Goal: Find specific page/section: Find specific page/section

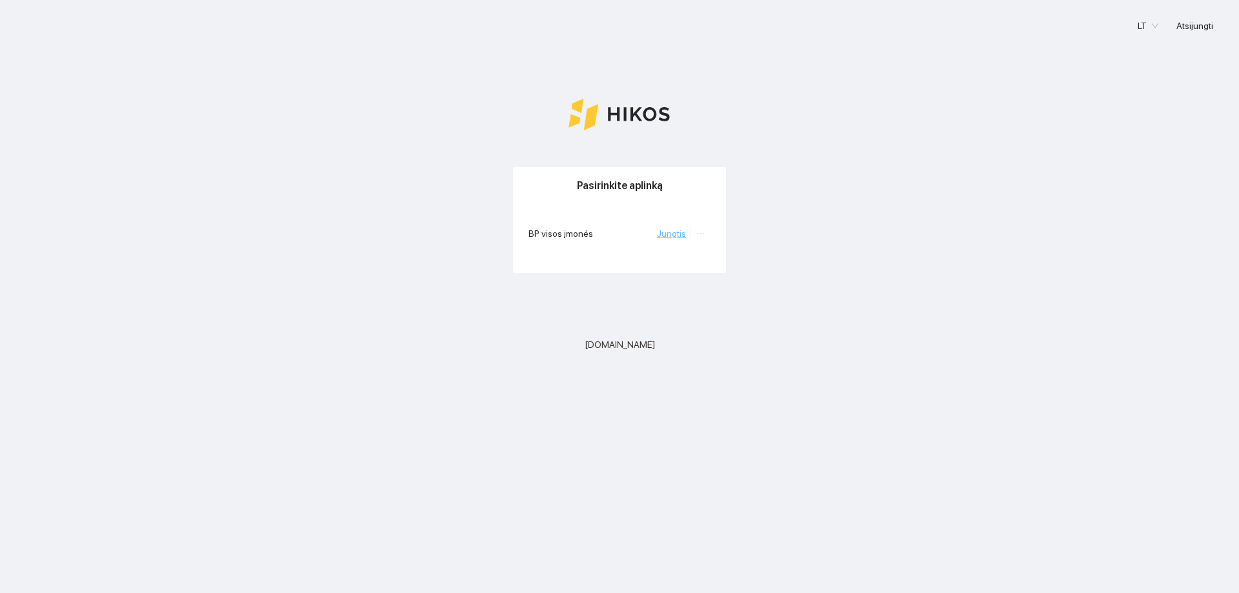
click at [678, 233] on link "Jungtis" at bounding box center [671, 234] width 29 height 10
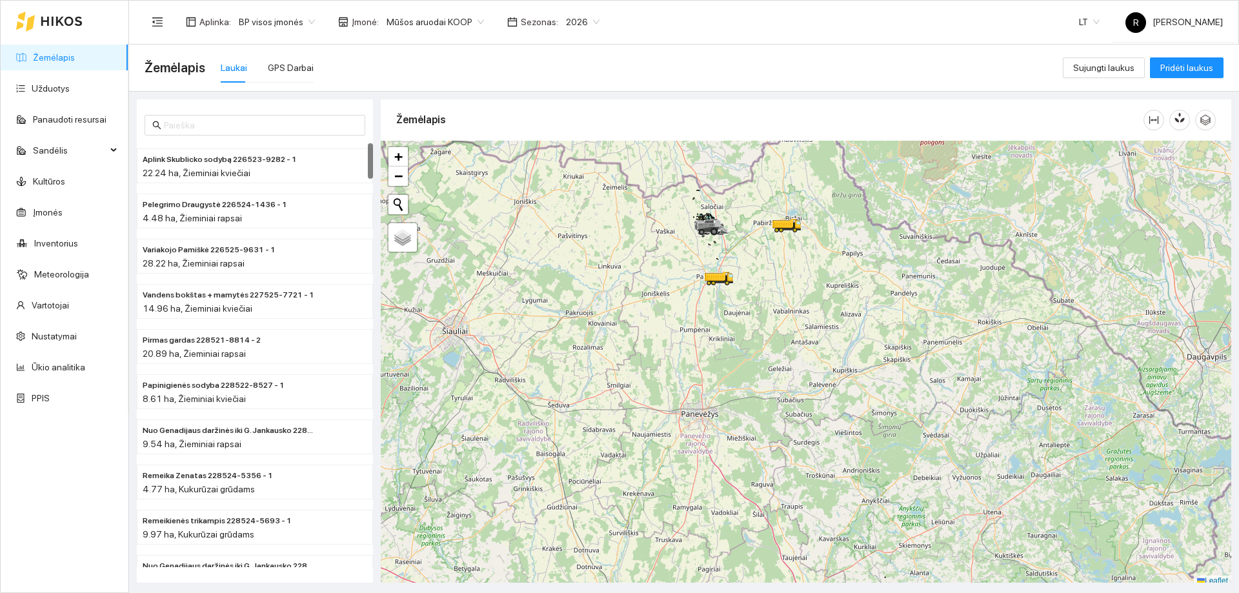
scroll to position [4, 0]
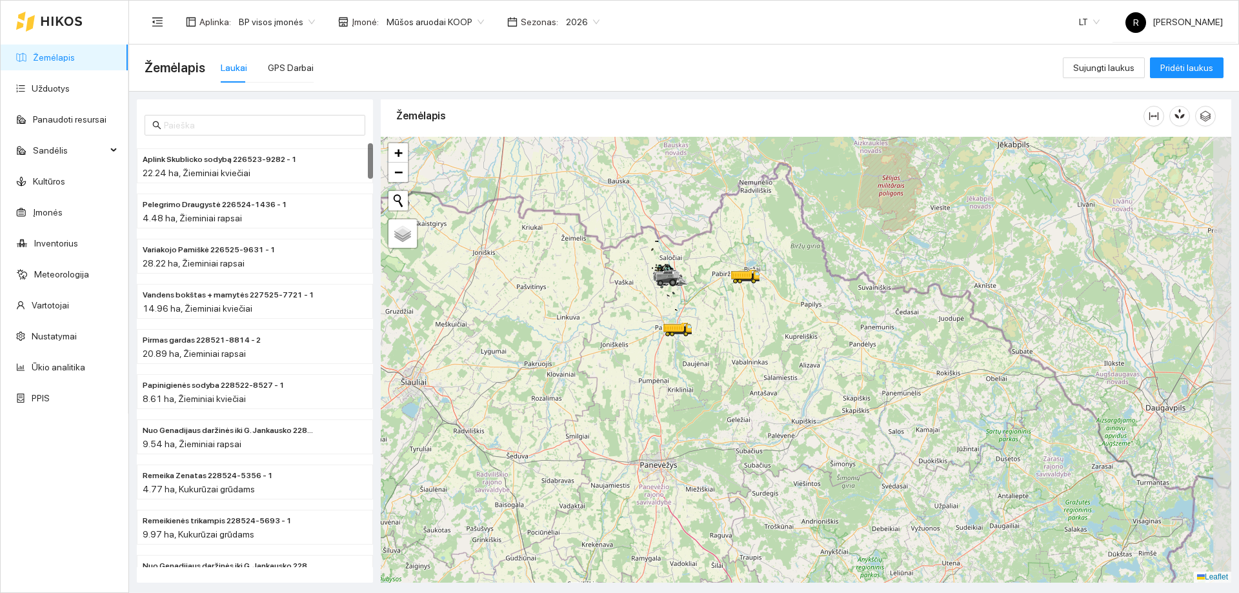
drag, startPoint x: 835, startPoint y: 369, endPoint x: 784, endPoint y: 452, distance: 97.6
click at [784, 452] on div at bounding box center [806, 360] width 851 height 446
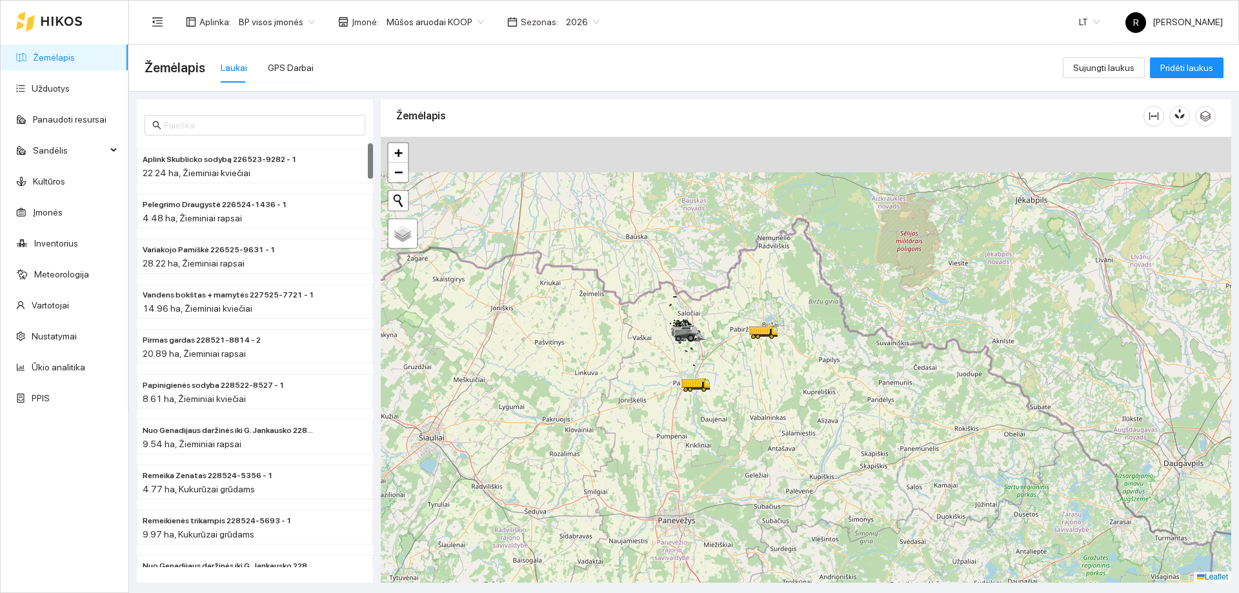
drag, startPoint x: 738, startPoint y: 367, endPoint x: 757, endPoint y: 423, distance: 59.2
click at [757, 424] on div at bounding box center [806, 360] width 851 height 446
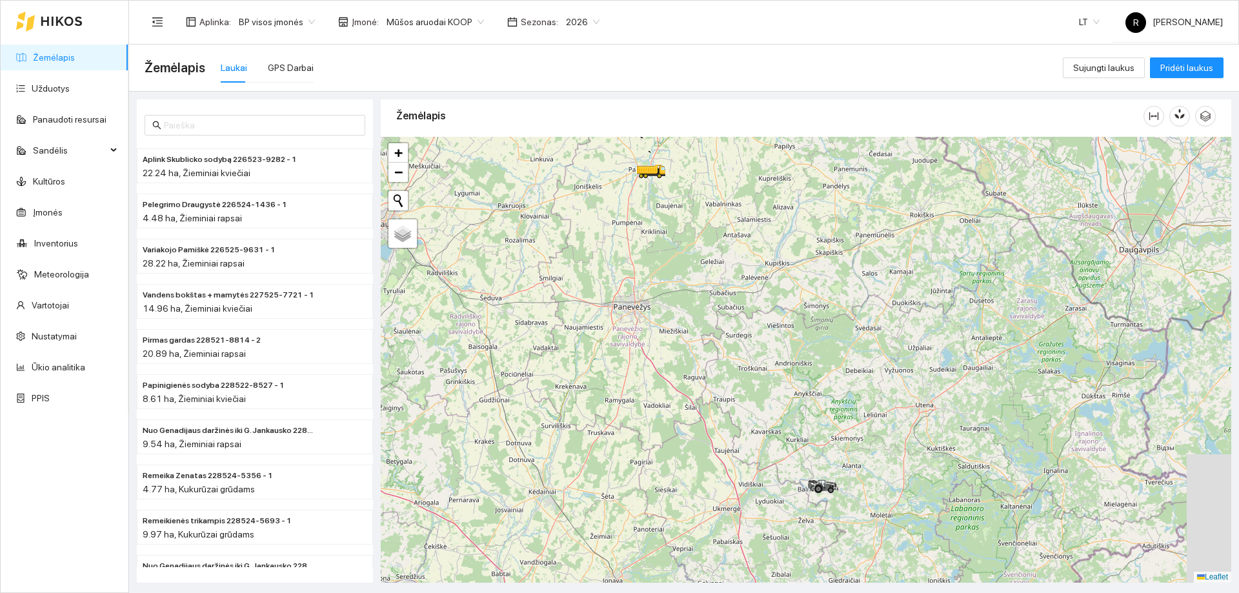
drag, startPoint x: 777, startPoint y: 408, endPoint x: 716, endPoint y: 156, distance: 259.1
click at [716, 152] on div at bounding box center [806, 360] width 851 height 446
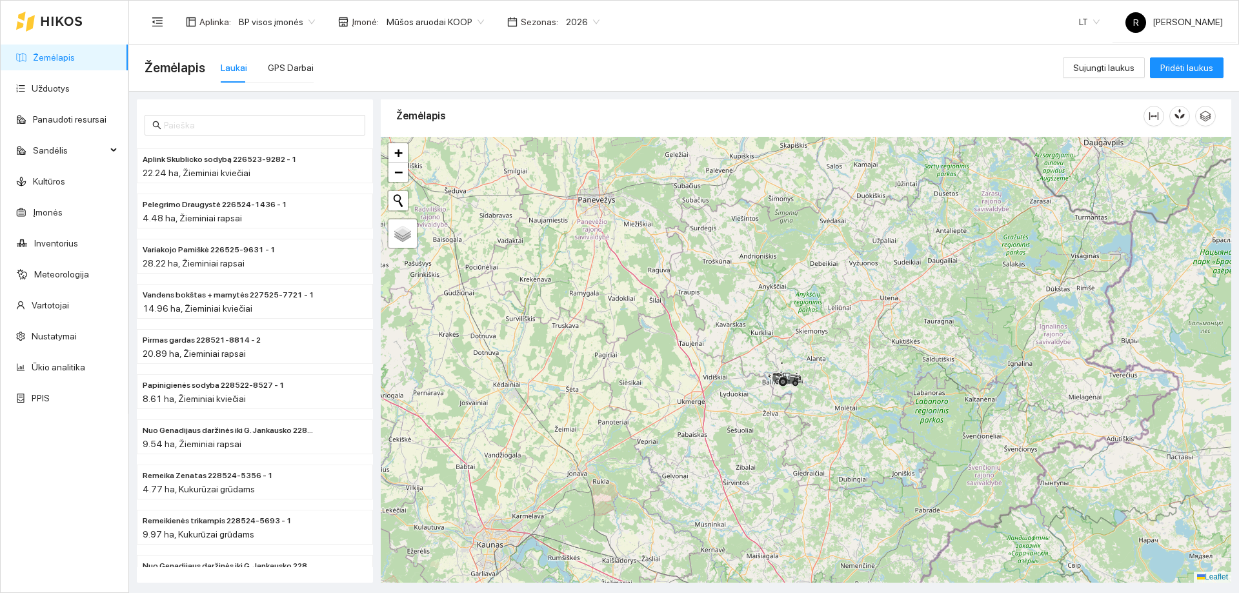
drag, startPoint x: 746, startPoint y: 307, endPoint x: 734, endPoint y: 296, distance: 16.9
click at [729, 272] on div at bounding box center [806, 360] width 851 height 446
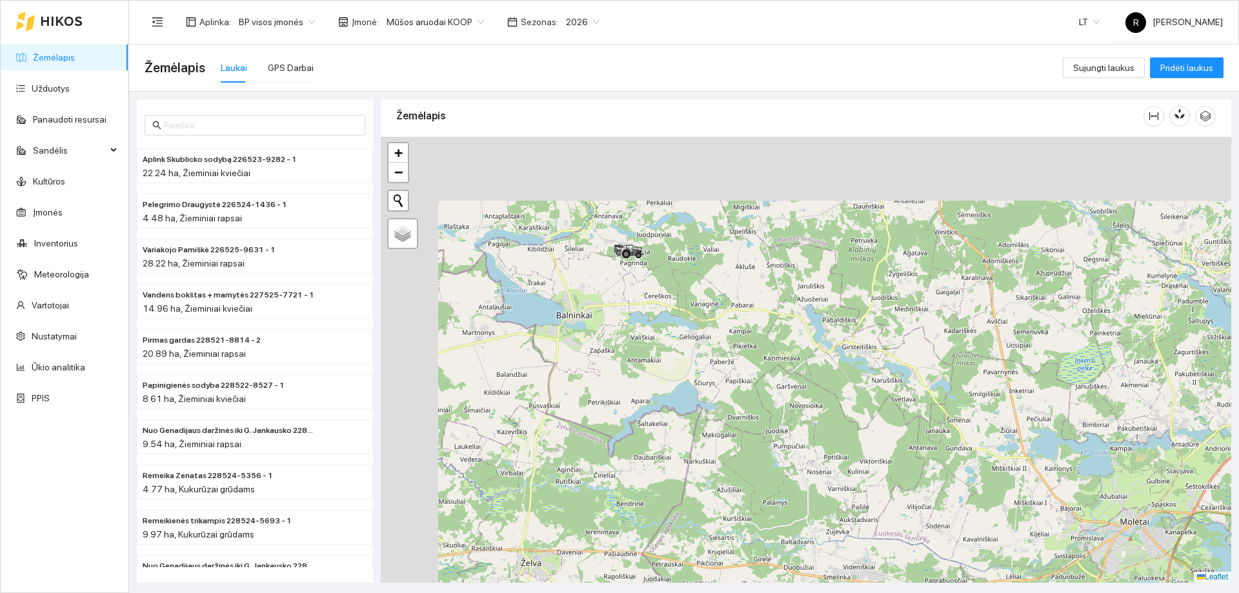
drag, startPoint x: 747, startPoint y: 252, endPoint x: 883, endPoint y: 460, distance: 248.1
click at [883, 460] on div at bounding box center [806, 360] width 851 height 446
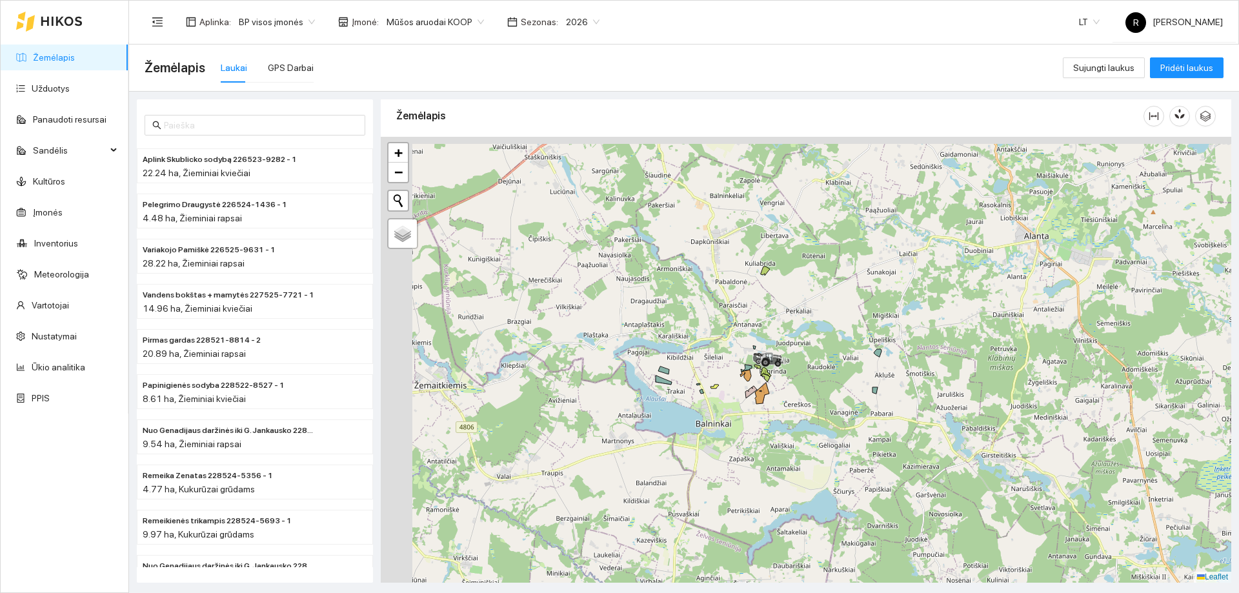
drag, startPoint x: 702, startPoint y: 330, endPoint x: 809, endPoint y: 421, distance: 140.1
click at [841, 439] on div at bounding box center [806, 360] width 851 height 446
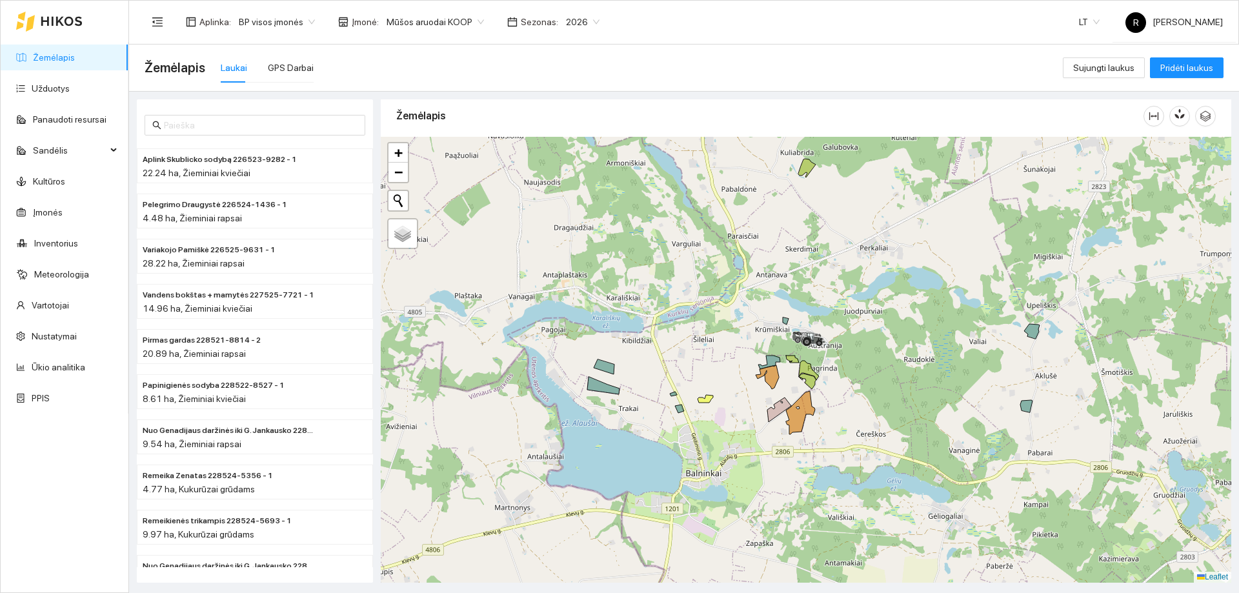
click at [791, 381] on div at bounding box center [806, 360] width 851 height 446
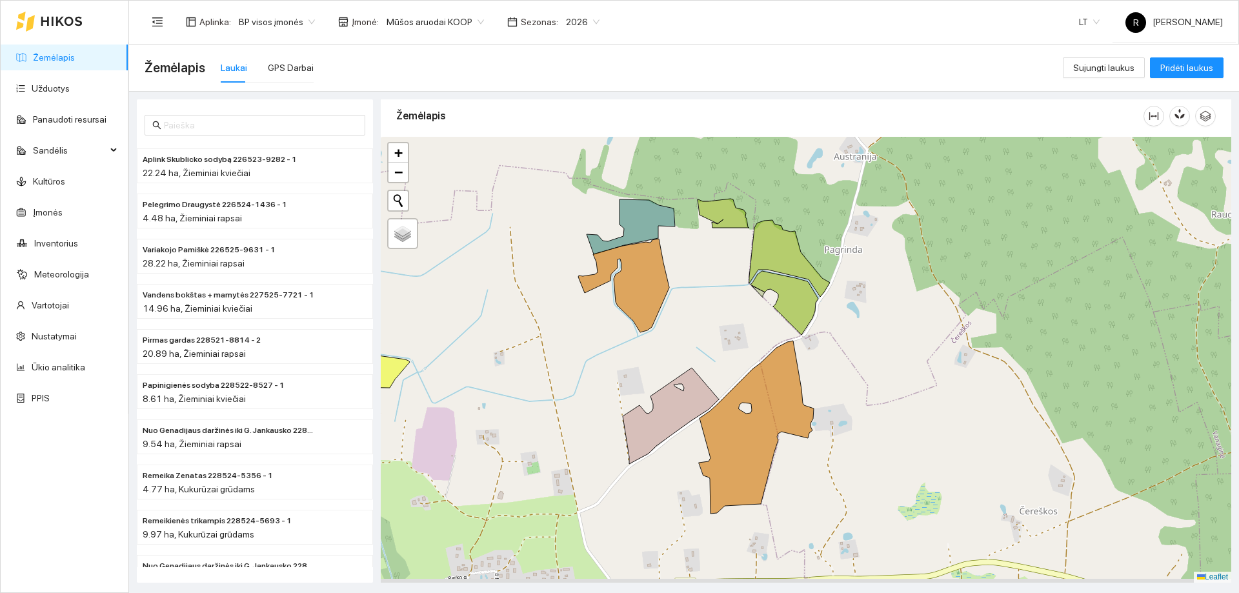
drag, startPoint x: 936, startPoint y: 438, endPoint x: 857, endPoint y: 381, distance: 97.1
click at [857, 381] on div at bounding box center [806, 360] width 851 height 446
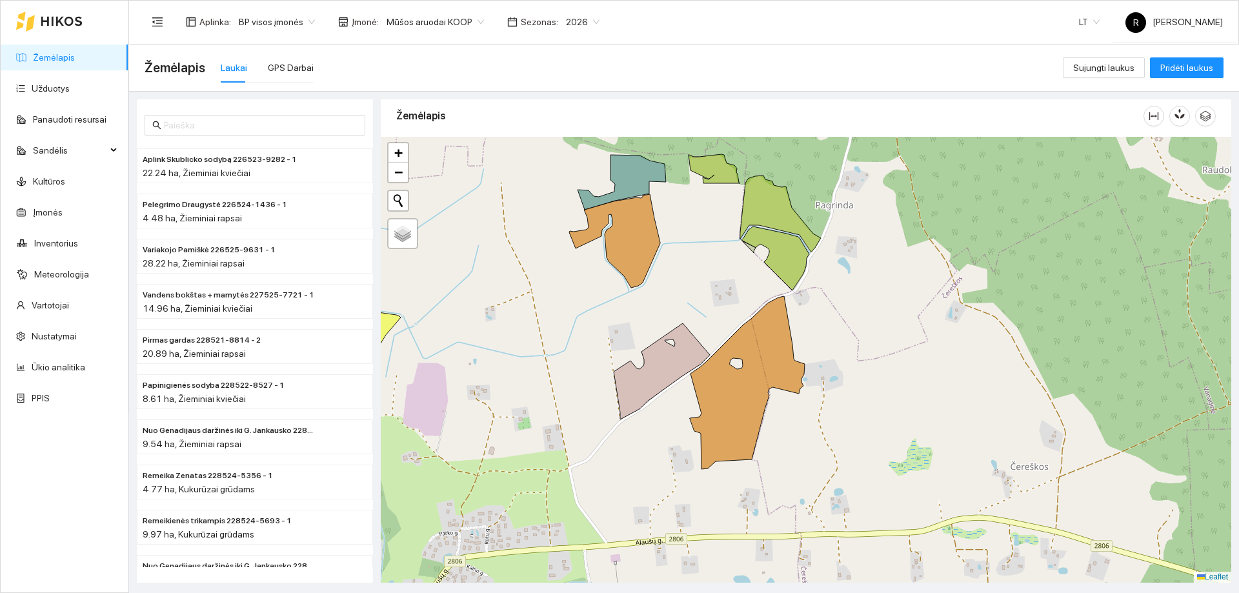
drag, startPoint x: 851, startPoint y: 405, endPoint x: 849, endPoint y: 372, distance: 33.7
click at [849, 372] on div at bounding box center [806, 360] width 851 height 446
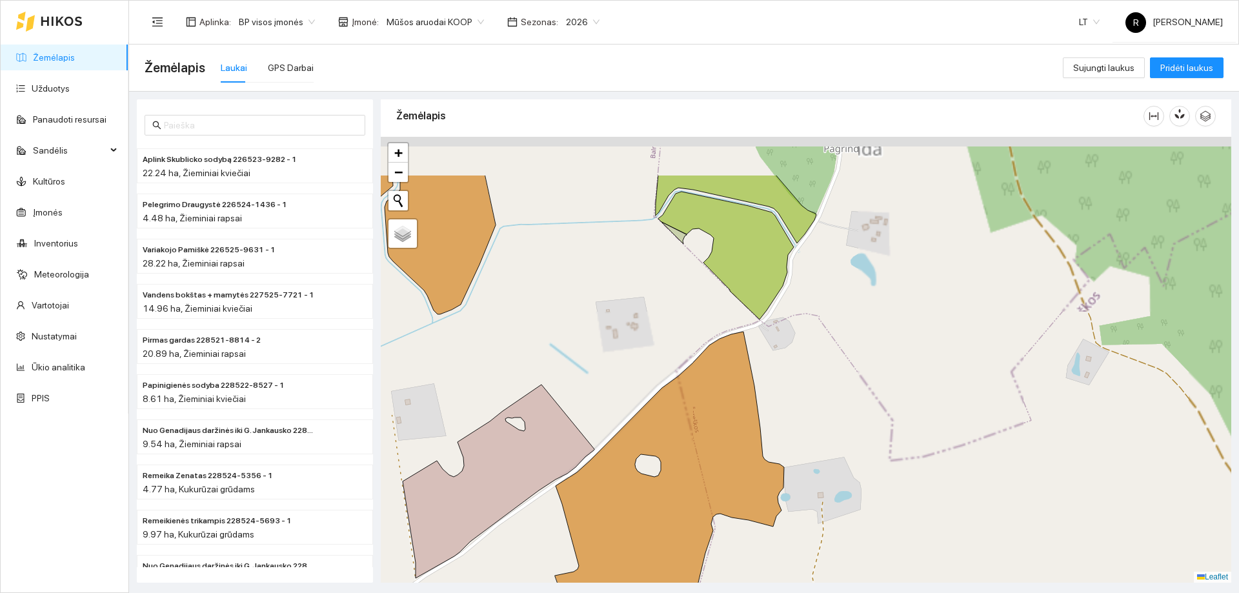
drag, startPoint x: 826, startPoint y: 322, endPoint x: 850, endPoint y: 401, distance: 82.5
click at [850, 401] on div at bounding box center [806, 360] width 851 height 446
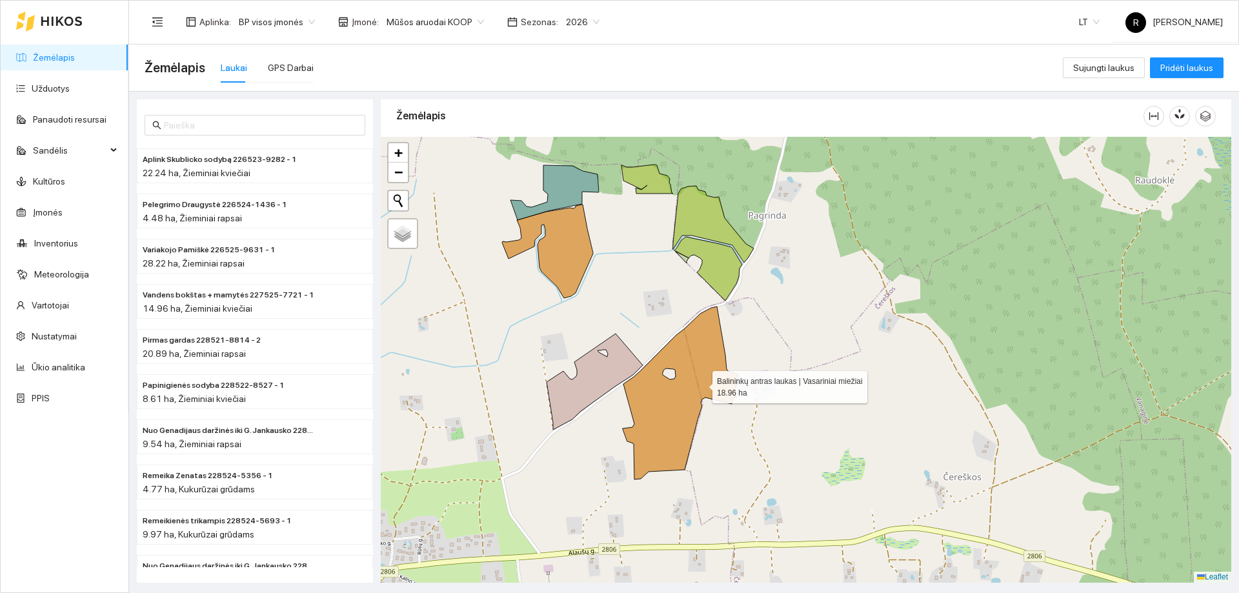
drag, startPoint x: 749, startPoint y: 409, endPoint x: 668, endPoint y: 375, distance: 88.0
click at [668, 375] on icon at bounding box center [680, 393] width 115 height 173
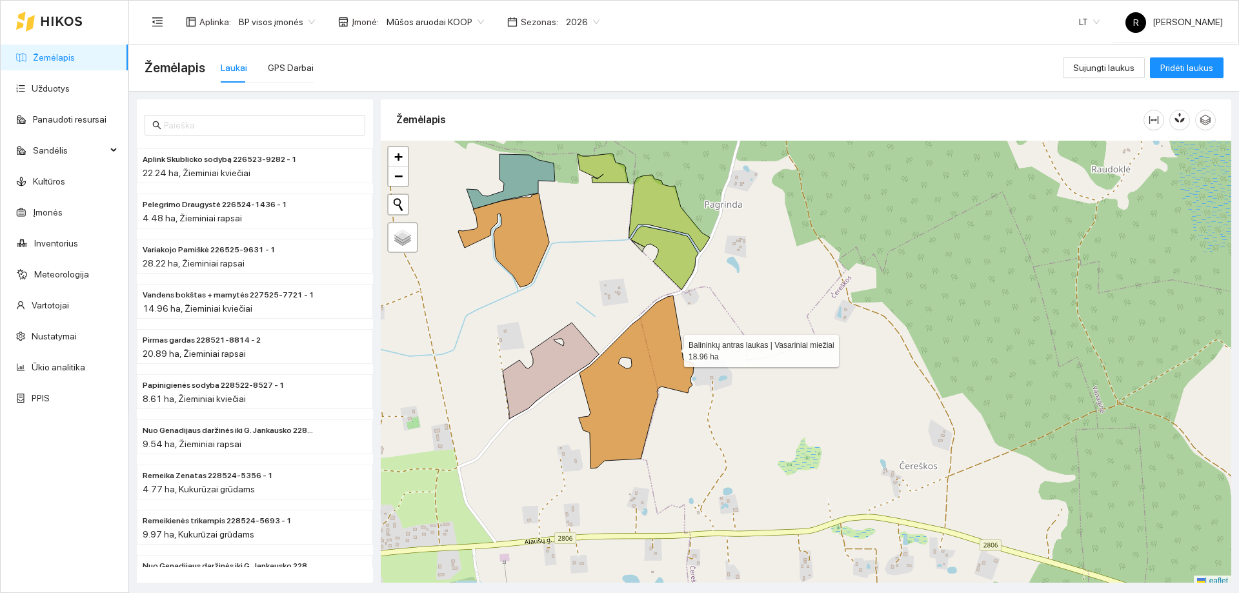
scroll to position [4, 0]
